Goal: Transaction & Acquisition: Download file/media

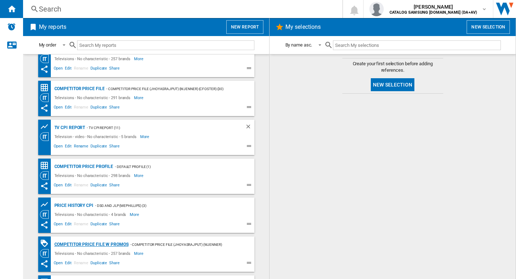
scroll to position [93, 0]
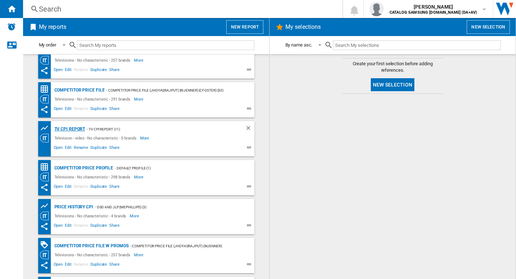
click at [75, 132] on div "TV CPI Report" at bounding box center [69, 129] width 33 height 9
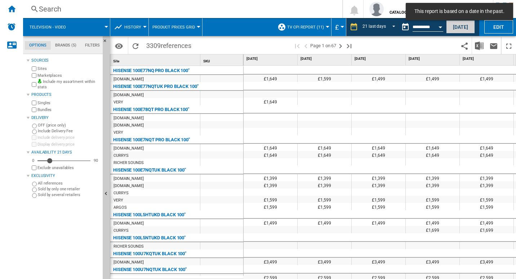
click at [458, 31] on button "[DATE]" at bounding box center [460, 26] width 29 height 13
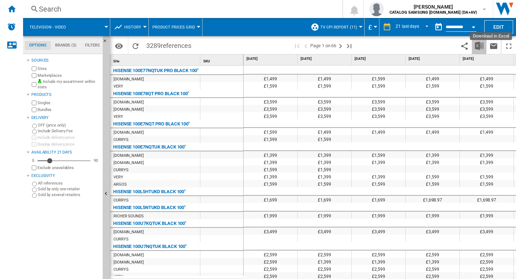
click at [477, 45] on img "Download in Excel" at bounding box center [479, 45] width 9 height 9
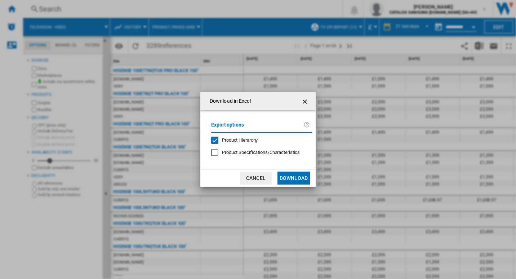
click at [300, 181] on button "Download" at bounding box center [293, 177] width 32 height 13
